Goal: Task Accomplishment & Management: Use online tool/utility

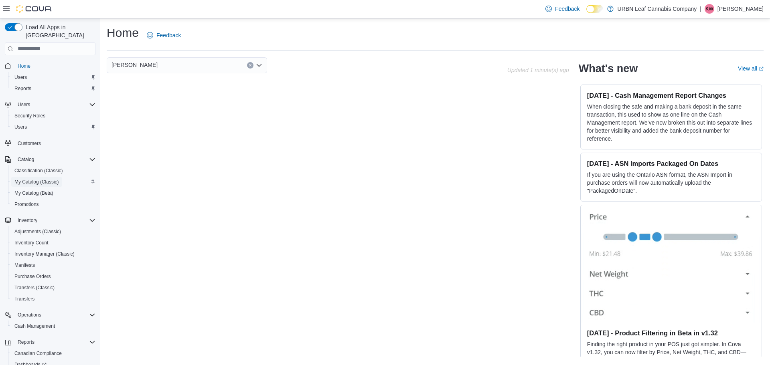
click at [17, 179] on span "My Catalog (Classic)" at bounding box center [36, 182] width 44 height 6
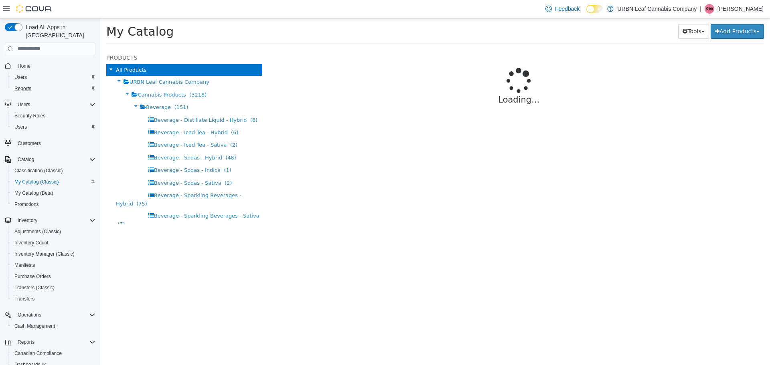
select select "**********"
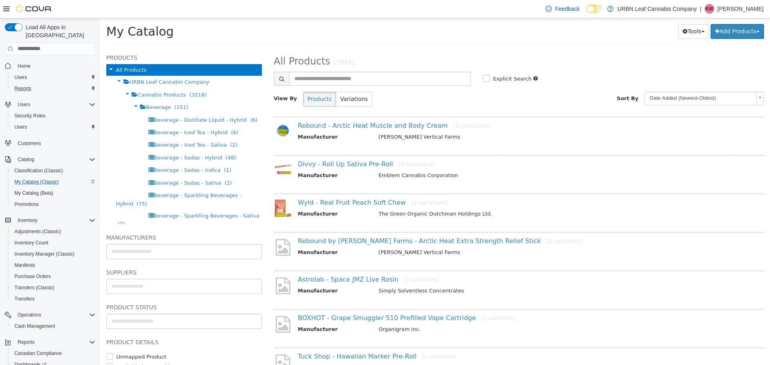
click at [44, 85] on div "Reports" at bounding box center [53, 89] width 84 height 10
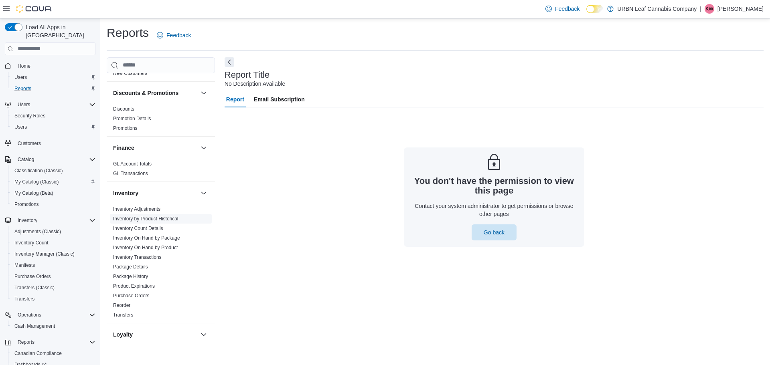
scroll to position [160, 0]
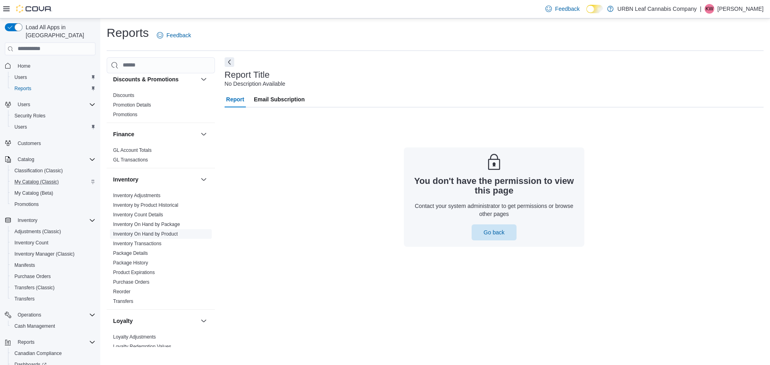
click at [133, 235] on link "Inventory On Hand by Product" at bounding box center [145, 234] width 65 height 6
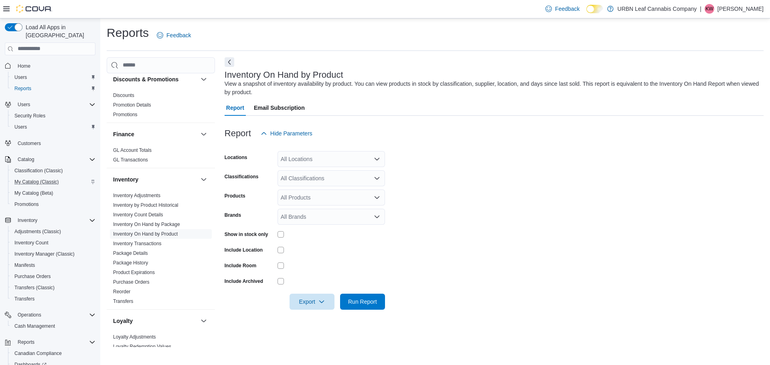
click at [329, 149] on div at bounding box center [493, 147] width 539 height 10
click at [329, 162] on div "All Locations" at bounding box center [330, 159] width 107 height 16
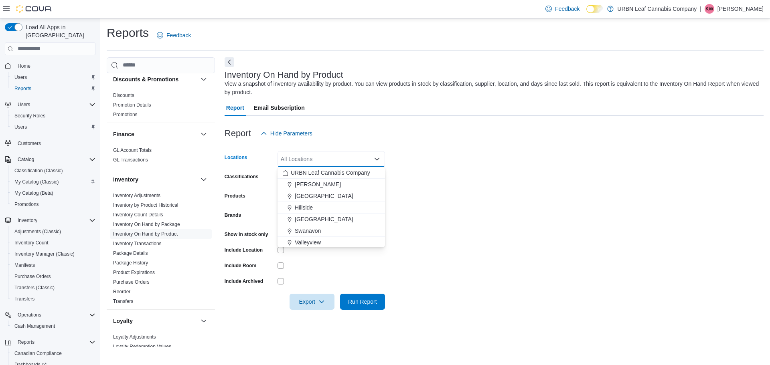
click at [314, 186] on span "Clairmont" at bounding box center [318, 184] width 46 height 8
click at [431, 188] on form "Locations Clairmont Combo box. Selected. Clairmont. Press Backspace to delete C…" at bounding box center [493, 226] width 539 height 168
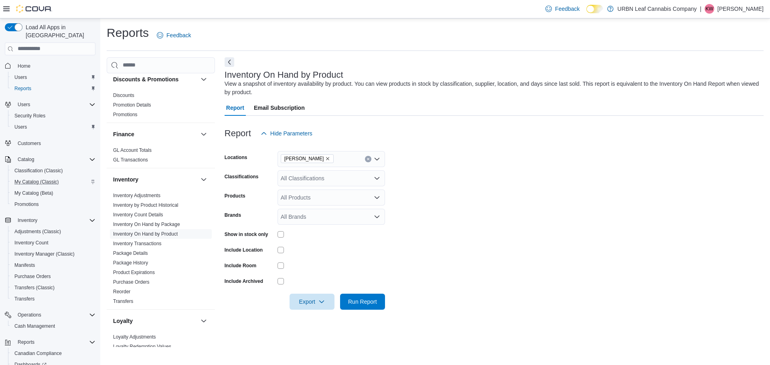
click at [359, 183] on div "All Classifications" at bounding box center [330, 178] width 107 height 16
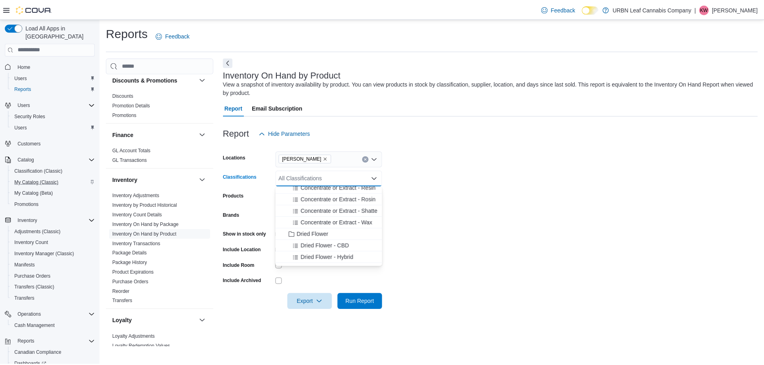
scroll to position [521, 0]
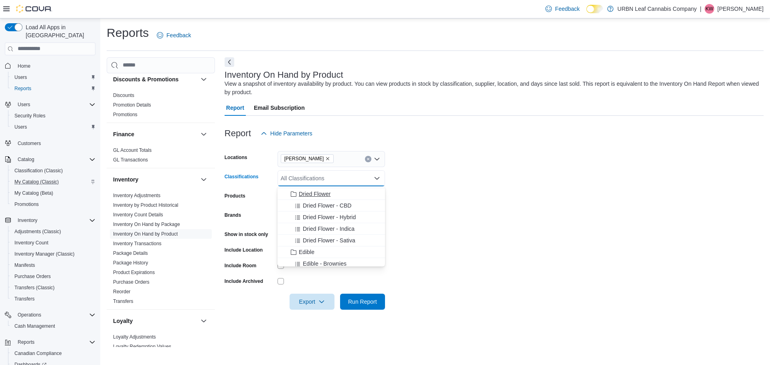
click at [313, 196] on span "Dried Flower" at bounding box center [315, 194] width 32 height 8
click at [316, 197] on span "Dried Flower - CBD" at bounding box center [327, 194] width 49 height 8
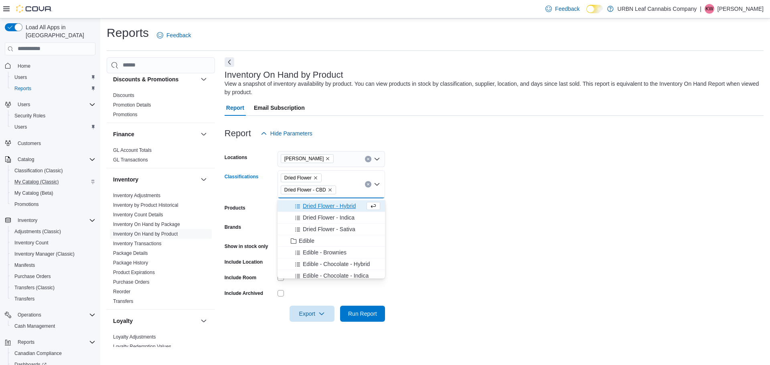
click at [317, 206] on span "Dried Flower - Hybrid" at bounding box center [329, 206] width 53 height 8
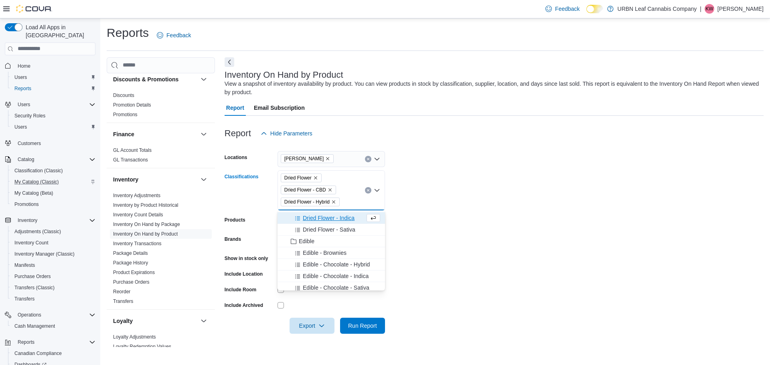
click at [319, 221] on span "Dried Flower - Indica" at bounding box center [329, 218] width 52 height 8
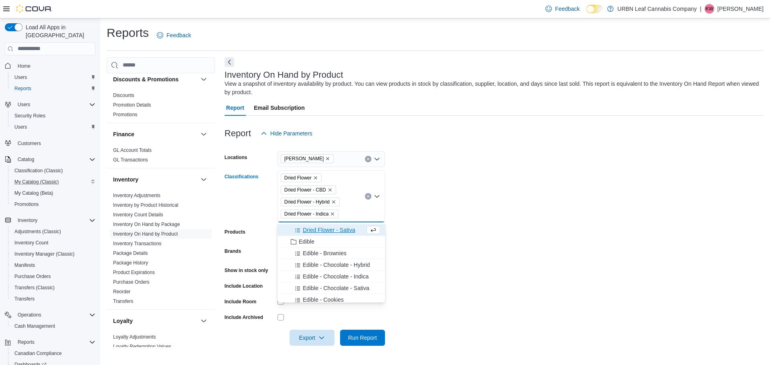
click at [321, 234] on span "Dried Flower - Sativa" at bounding box center [329, 230] width 53 height 8
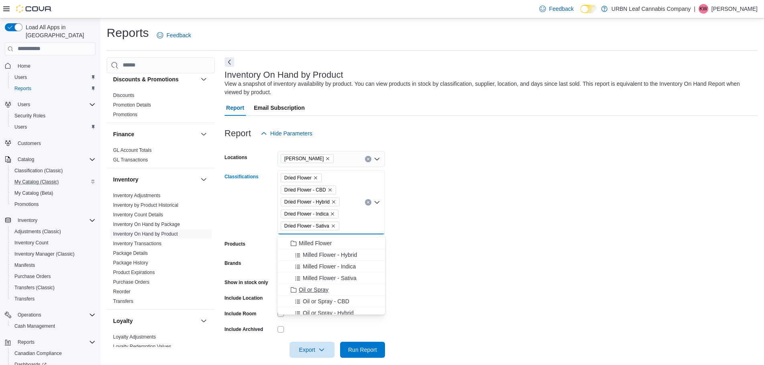
scroll to position [682, 0]
click at [333, 246] on div "Milled Flower" at bounding box center [331, 245] width 98 height 8
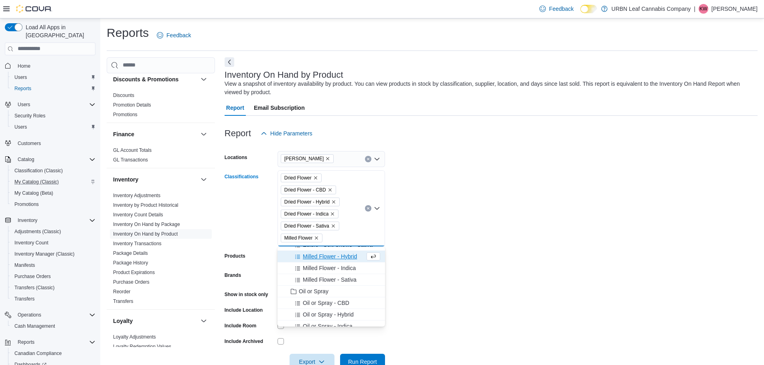
click at [336, 260] on span "Milled Flower - Hybrid" at bounding box center [330, 257] width 54 height 8
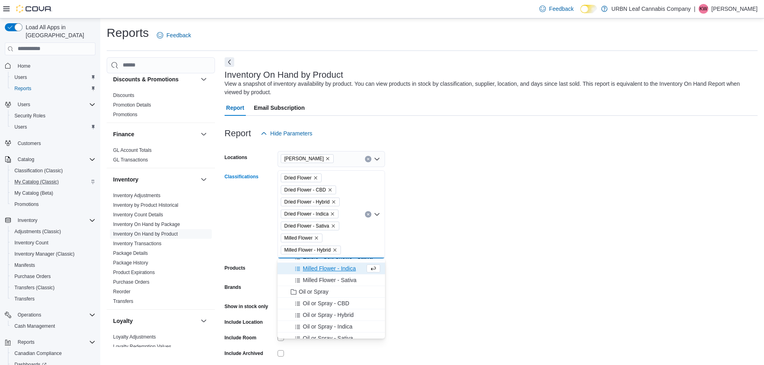
click at [336, 271] on span "Milled Flower - Indica" at bounding box center [329, 269] width 53 height 8
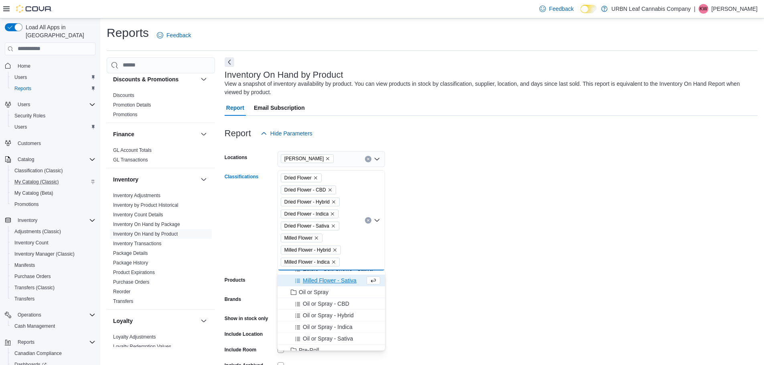
click at [337, 279] on span "Milled Flower - Sativa" at bounding box center [330, 281] width 54 height 8
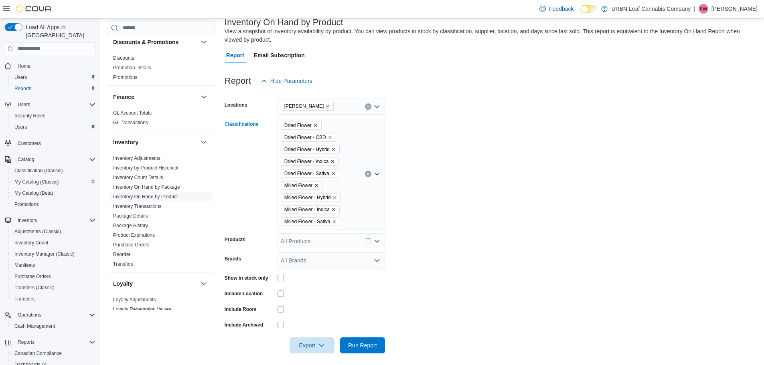
scroll to position [57, 0]
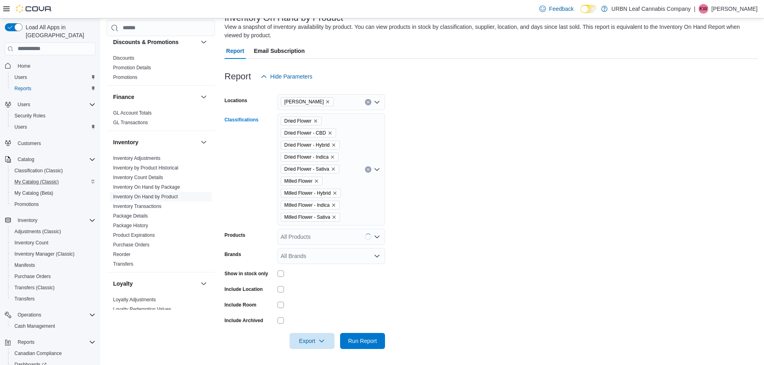
click at [376, 170] on icon "Open list of options" at bounding box center [376, 169] width 5 height 2
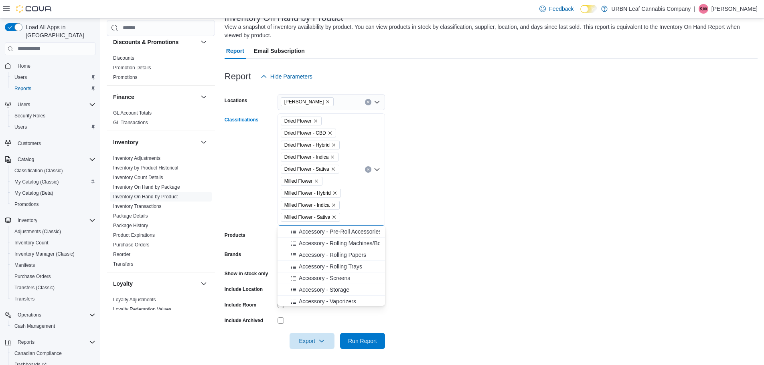
scroll to position [1163, 0]
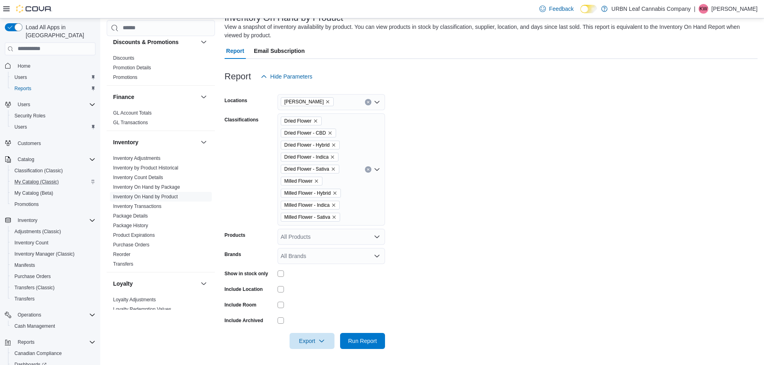
click at [436, 275] on form "Locations Clairmont Classifications Dried Flower Dried Flower - CBD Dried Flowe…" at bounding box center [490, 217] width 533 height 265
click at [361, 344] on span "Run Report" at bounding box center [362, 341] width 29 height 8
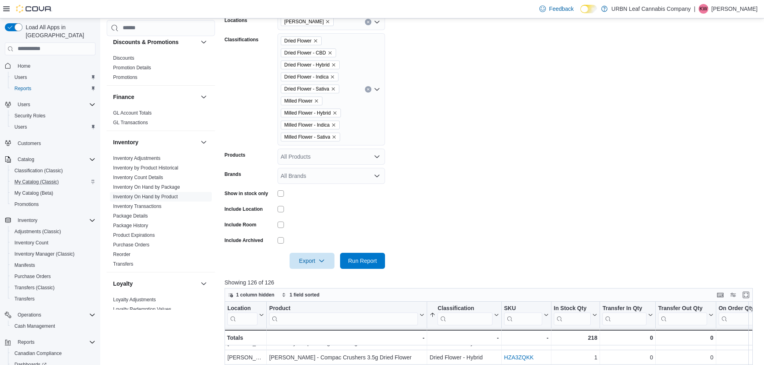
scroll to position [40, 0]
click at [328, 262] on span "Export" at bounding box center [311, 261] width 35 height 16
click at [324, 275] on span "Export to Excel" at bounding box center [313, 277] width 36 height 6
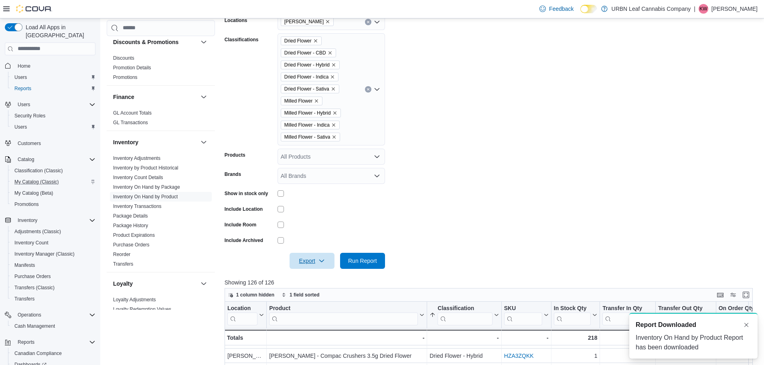
scroll to position [0, 0]
